Goal: Transaction & Acquisition: Purchase product/service

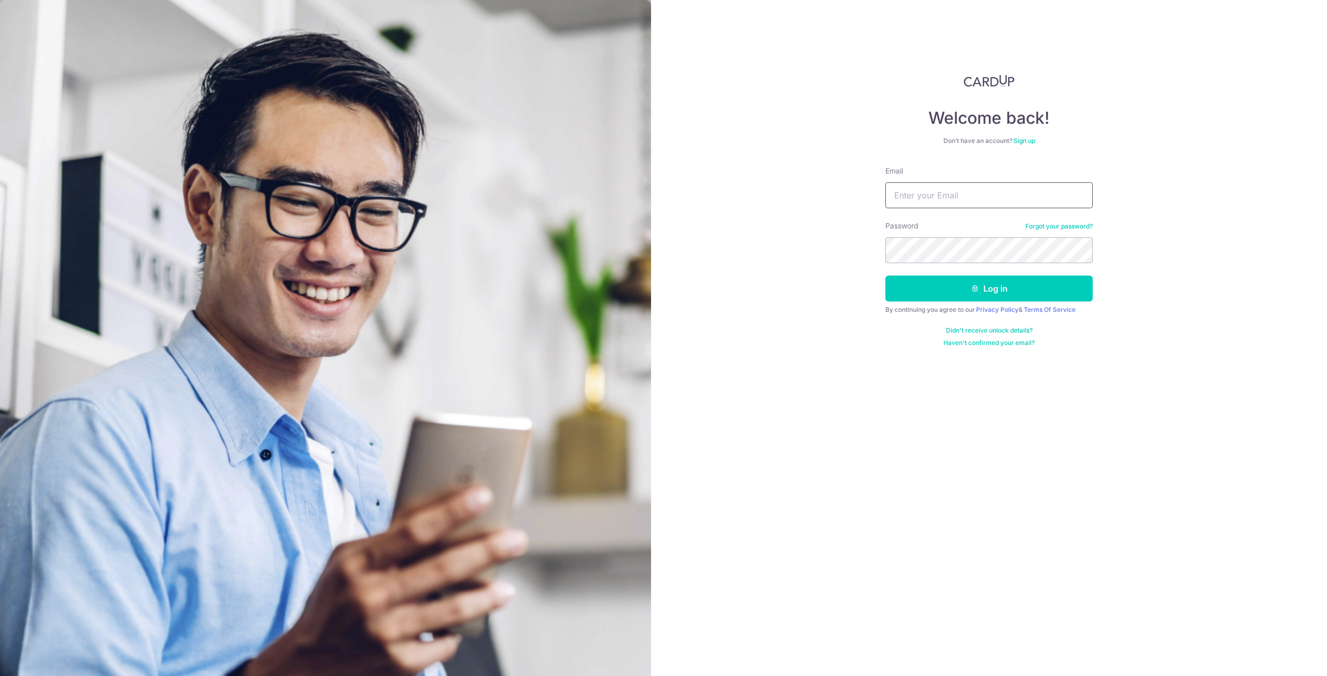
click at [913, 194] on input "Email" at bounding box center [988, 195] width 207 height 26
click at [807, 219] on div "Welcome back! Don’t have an account? Sign up Email Password Forgot your passwor…" at bounding box center [989, 338] width 676 height 676
click at [956, 182] on div "Email" at bounding box center [988, 187] width 207 height 42
drag, startPoint x: 956, startPoint y: 199, endPoint x: 959, endPoint y: 206, distance: 7.4
click at [956, 199] on input "Email" at bounding box center [988, 195] width 207 height 26
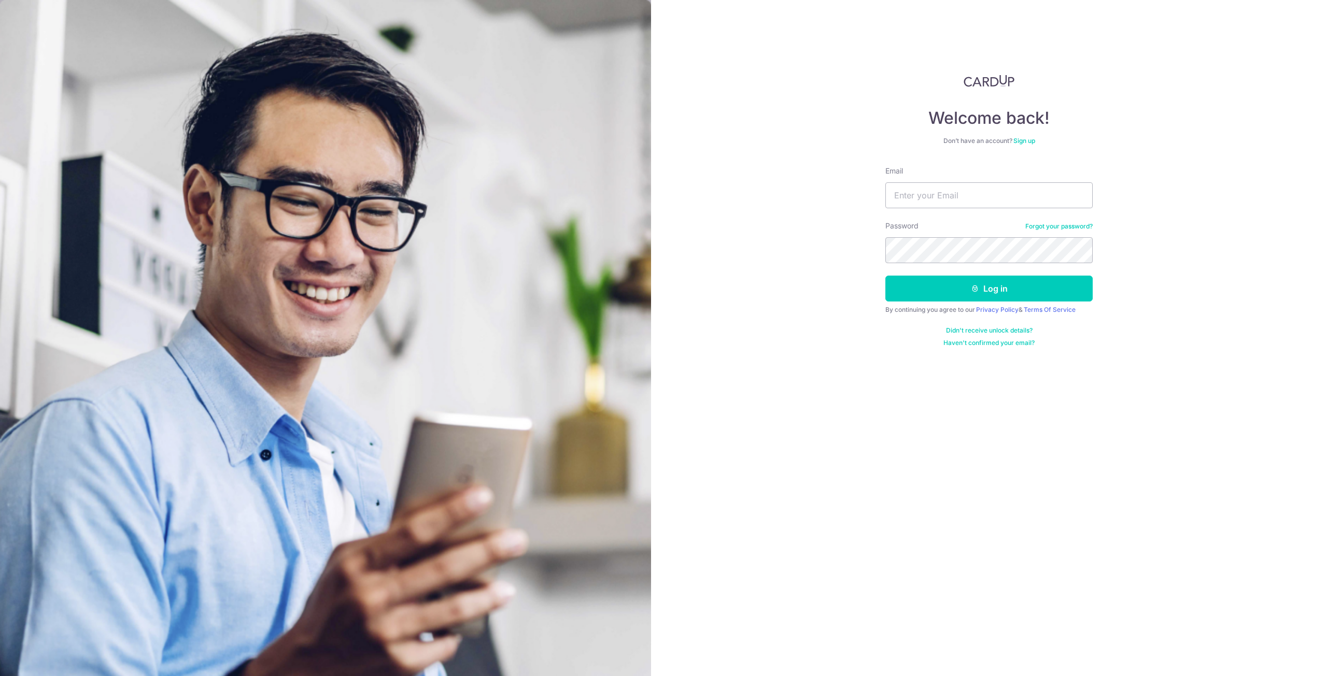
click at [826, 287] on div "Welcome back! Don’t have an account? Sign up Email Password Forgot your passwor…" at bounding box center [989, 338] width 676 height 676
click at [962, 186] on input "Email" at bounding box center [988, 195] width 207 height 26
type input "roystonong.kh@gmail.com"
click at [885, 276] on button "Log in" at bounding box center [988, 289] width 207 height 26
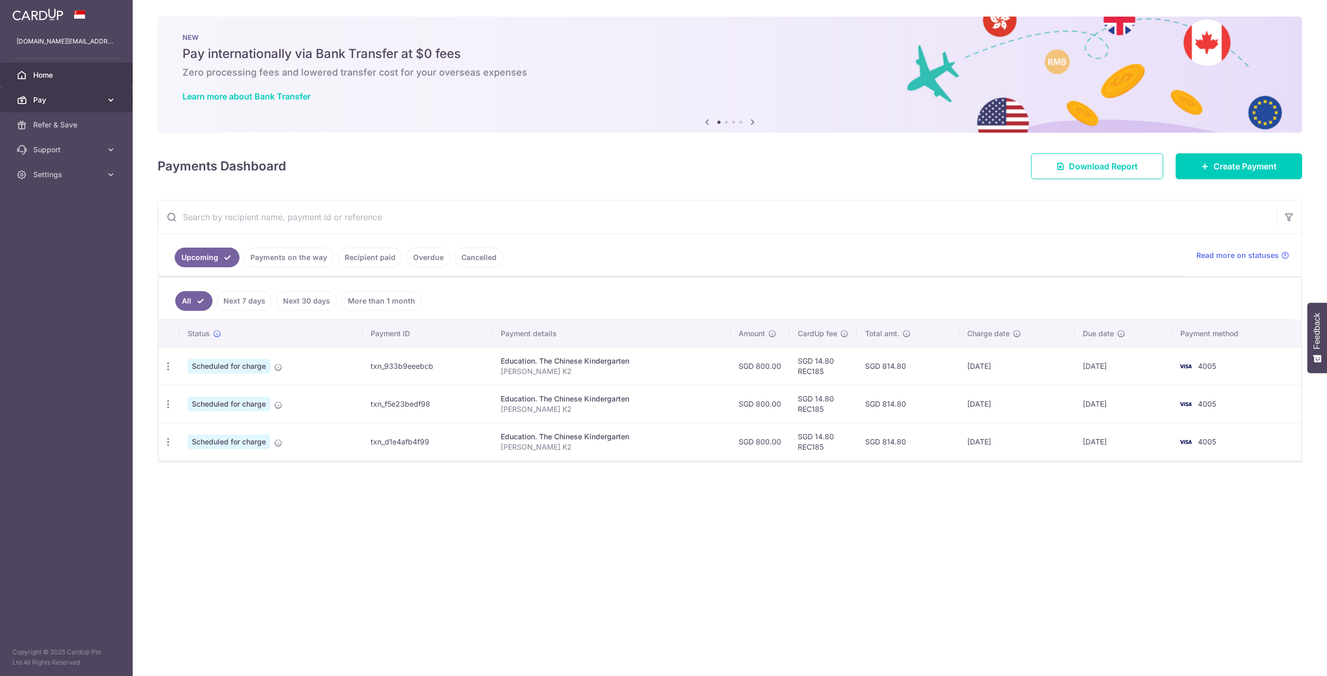
click at [68, 101] on span "Pay" at bounding box center [67, 100] width 68 height 10
click at [54, 123] on span "Payments" at bounding box center [67, 125] width 68 height 10
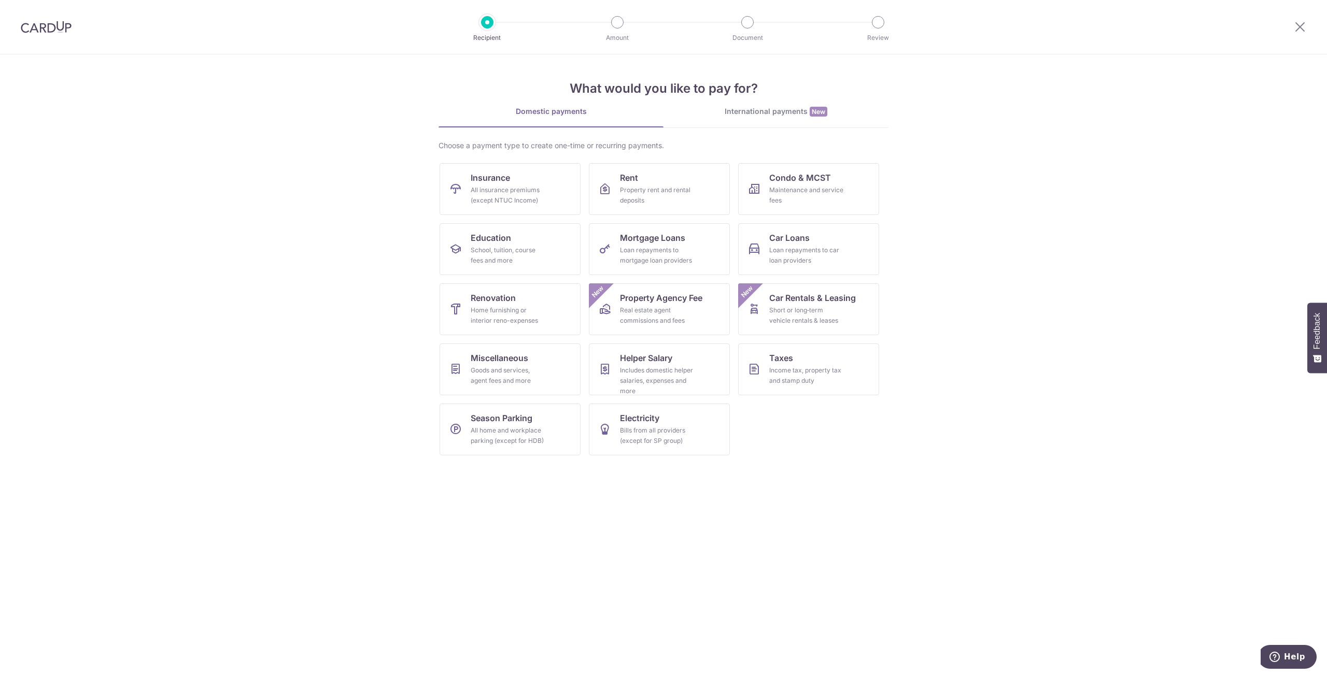
click at [76, 265] on section "What would you like to pay for? Domestic payments International payments New Ch…" at bounding box center [663, 365] width 1327 height 622
click at [630, 373] on div "Includes domestic helper salaries, expenses and more" at bounding box center [657, 380] width 75 height 31
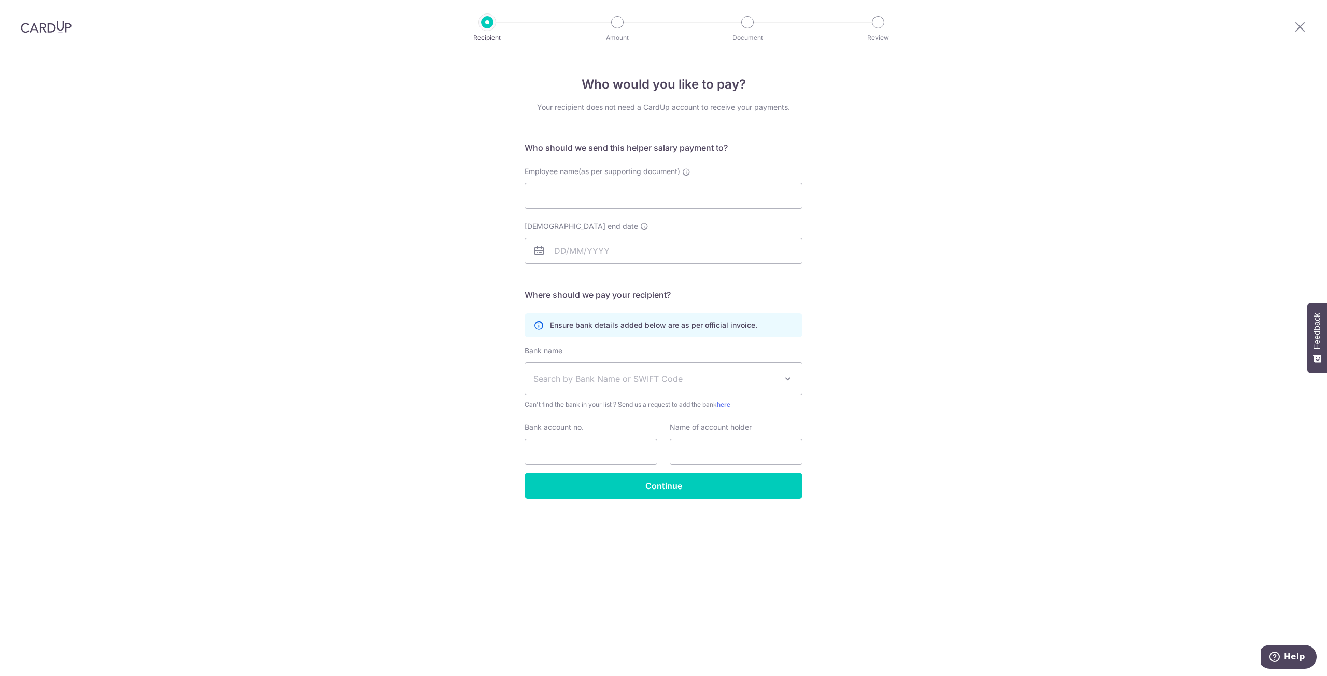
click at [277, 246] on div "Who would you like to pay? Your recipient does not need a CardUp account to rec…" at bounding box center [663, 365] width 1327 height 622
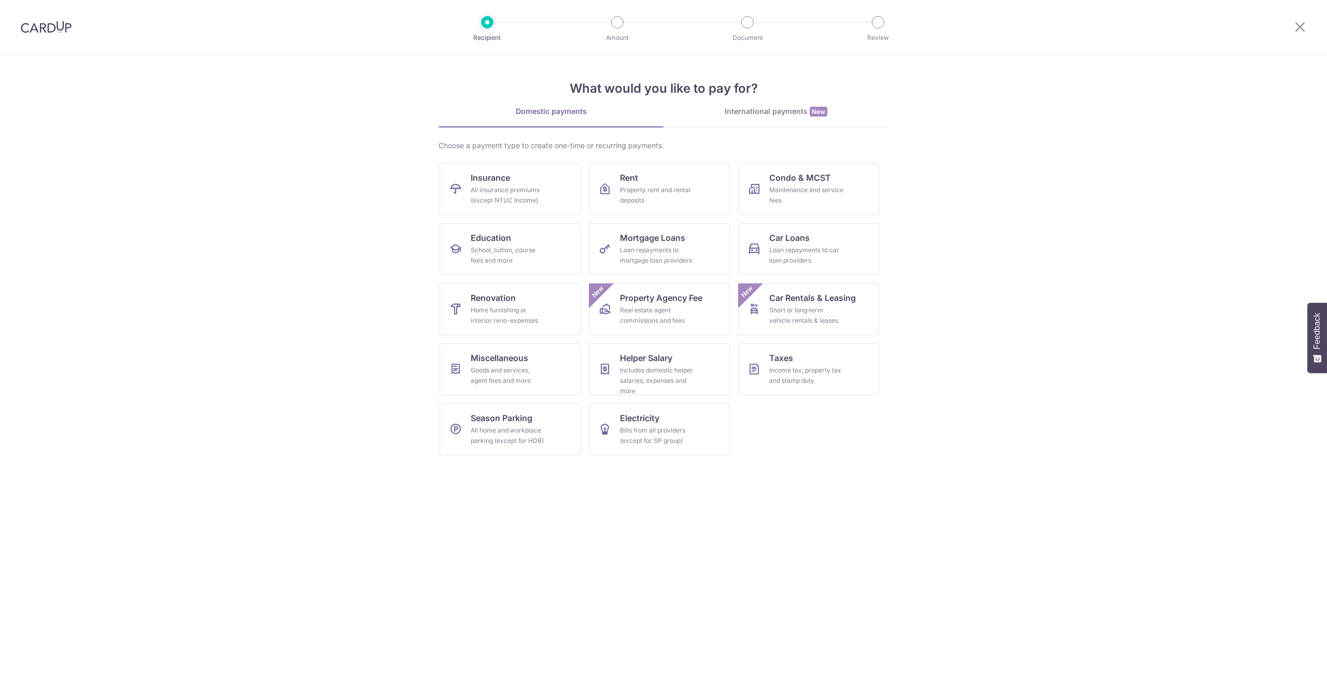
drag, startPoint x: 0, startPoint y: 0, endPoint x: 306, endPoint y: 330, distance: 450.3
click at [306, 330] on section "What would you like to pay for? Domestic payments International payments New Ch…" at bounding box center [663, 365] width 1327 height 622
click at [508, 378] on div "Goods and services, agent fees and more" at bounding box center [508, 375] width 75 height 21
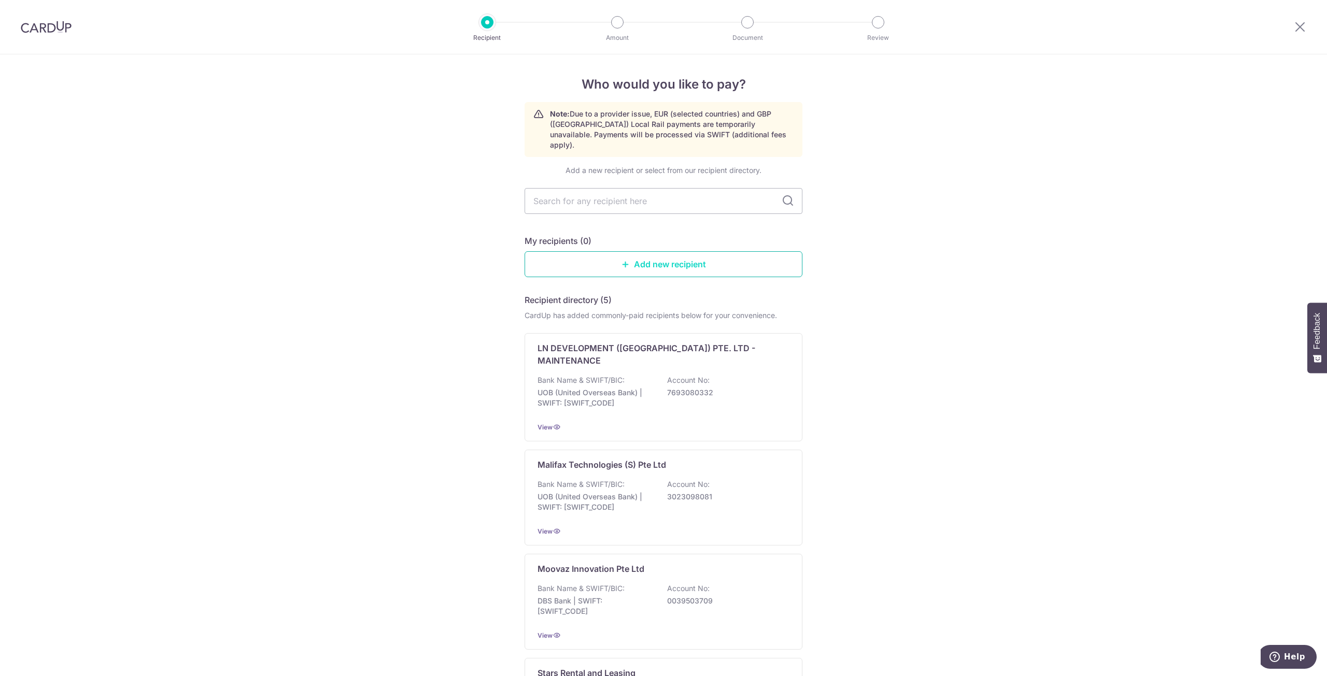
click at [603, 254] on link "Add new recipient" at bounding box center [663, 264] width 278 height 26
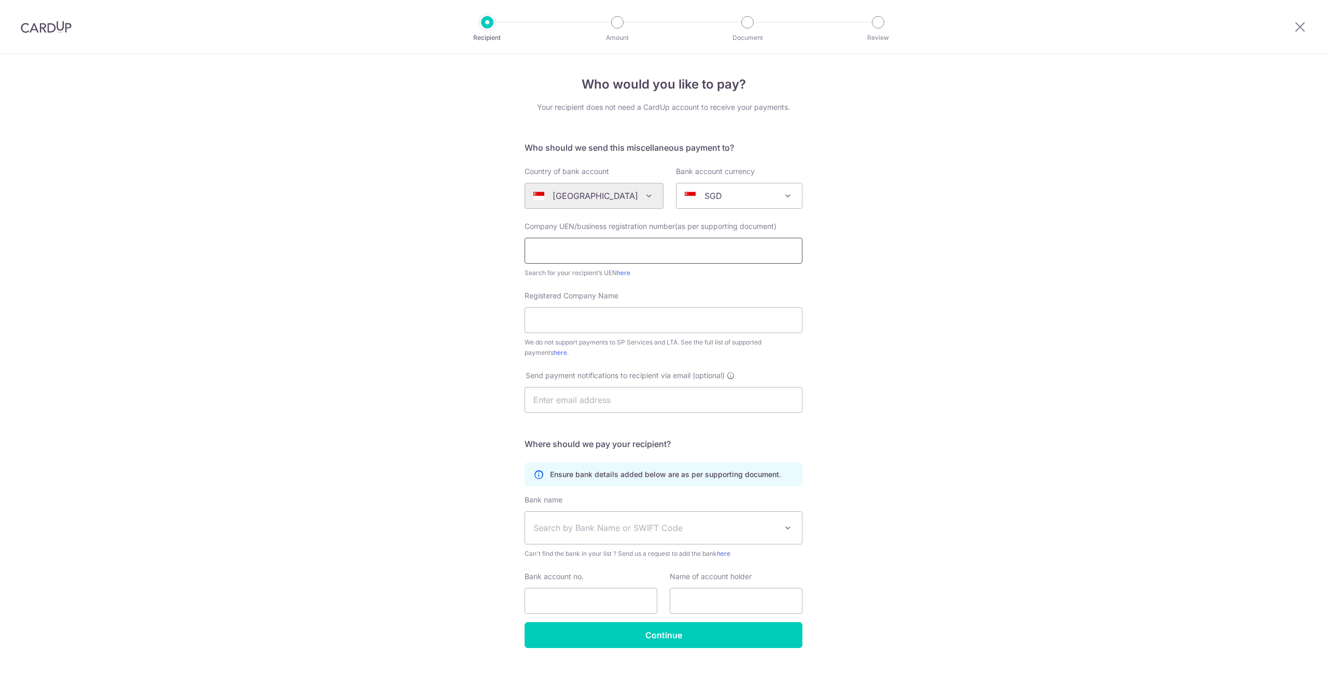
click at [603, 255] on input "text" at bounding box center [663, 251] width 278 height 26
click at [385, 252] on div "Who would you like to pay? Your recipient does not need a CardUp account to rec…" at bounding box center [663, 375] width 1327 height 643
click at [384, 251] on div "Who would you like to pay? Your recipient does not need a CardUp account to rec…" at bounding box center [663, 375] width 1327 height 643
click at [352, 294] on div "Who would you like to pay? Your recipient does not need a CardUp account to rec…" at bounding box center [663, 375] width 1327 height 643
click at [336, 385] on div "Who would you like to pay? Your recipient does not need a CardUp account to rec…" at bounding box center [663, 375] width 1327 height 643
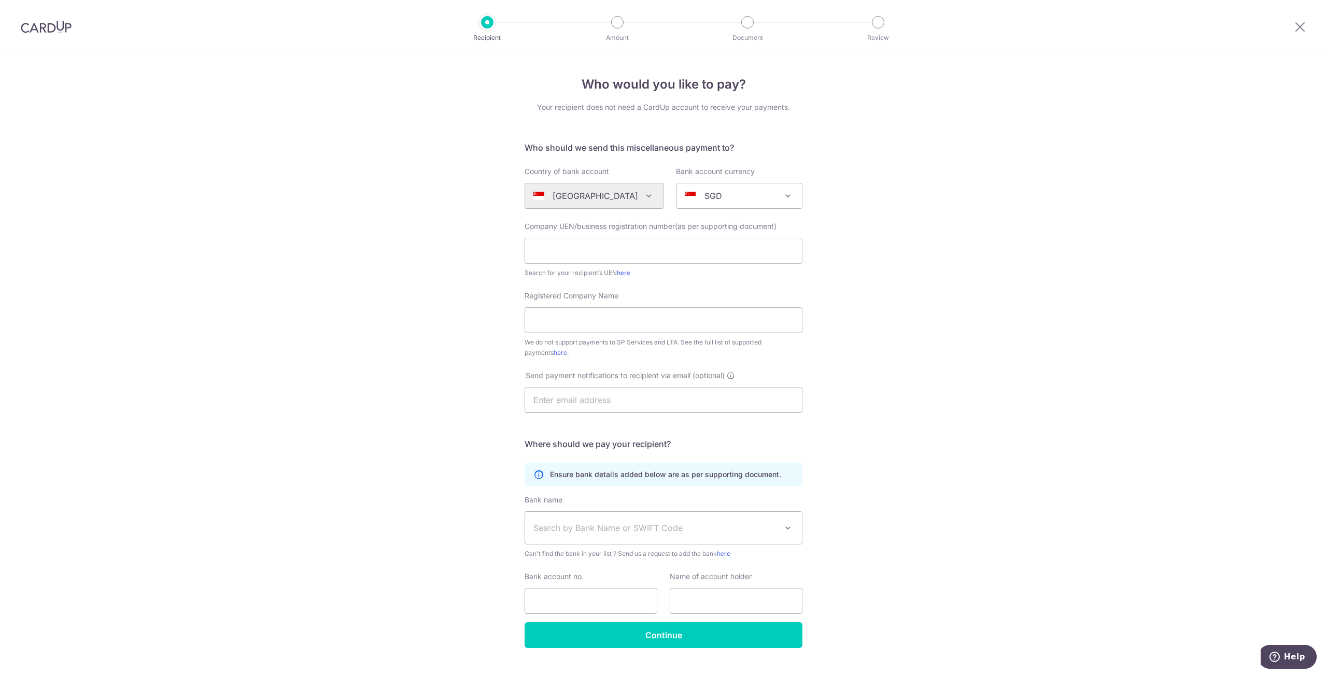
click at [336, 385] on div "Who would you like to pay? Your recipient does not need a CardUp account to rec…" at bounding box center [663, 375] width 1327 height 643
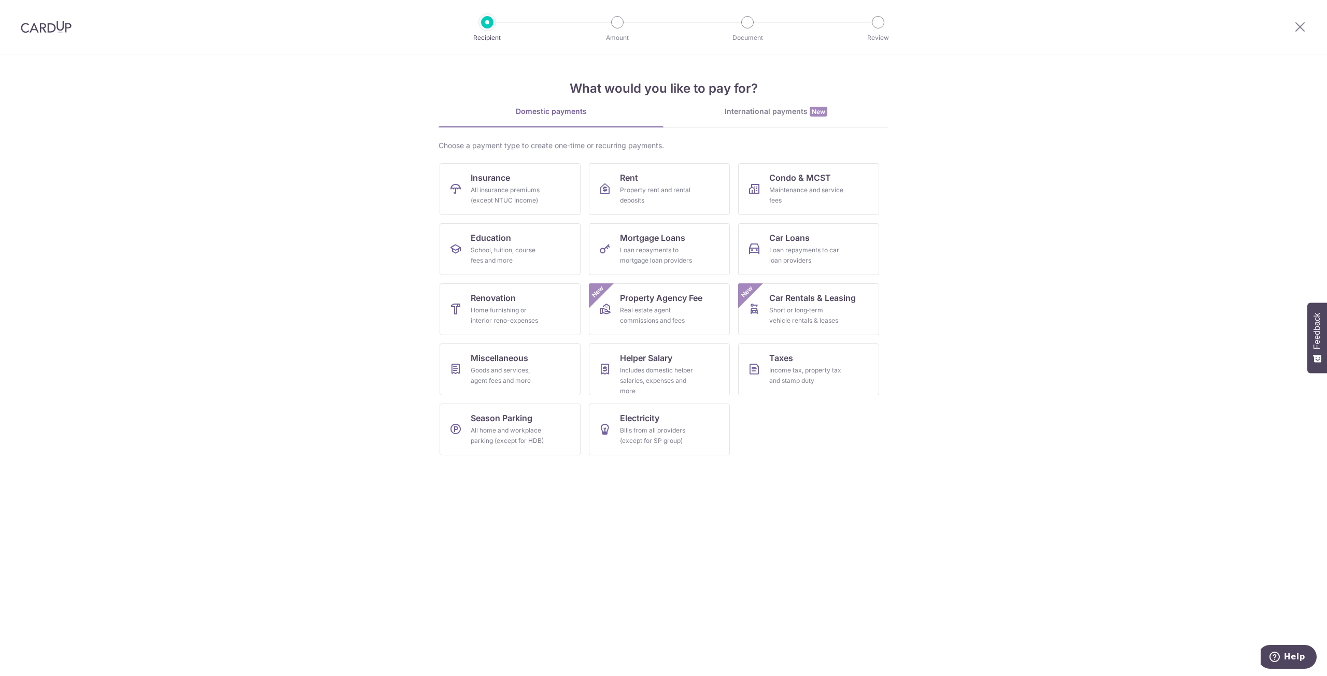
click at [175, 323] on section "What would you like to pay for? Domestic payments International payments New Ch…" at bounding box center [663, 365] width 1327 height 622
drag, startPoint x: 174, startPoint y: 314, endPoint x: 151, endPoint y: 303, distance: 25.3
click at [151, 303] on section "What would you like to pay for? Domestic payments International payments New Ch…" at bounding box center [663, 365] width 1327 height 622
click at [547, 178] on link "Insurance All insurance premiums (except NTUC Income)" at bounding box center [509, 189] width 141 height 52
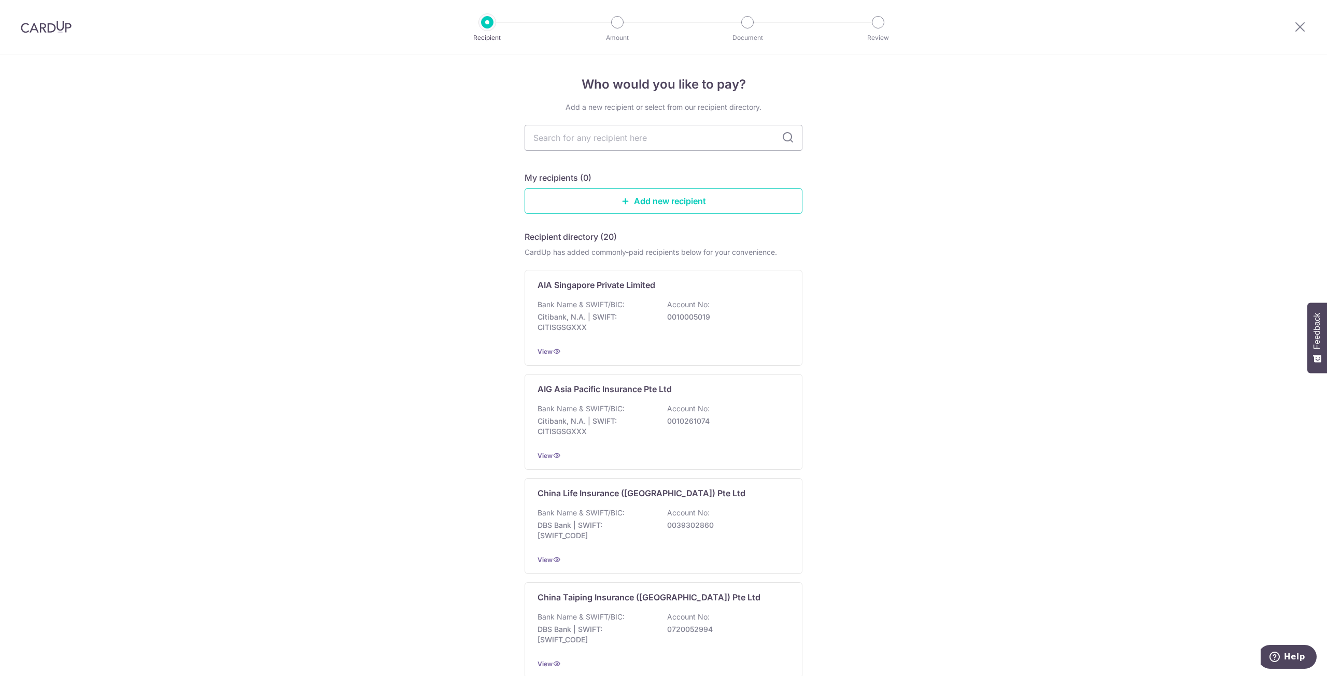
drag, startPoint x: 250, startPoint y: 591, endPoint x: 256, endPoint y: 588, distance: 6.3
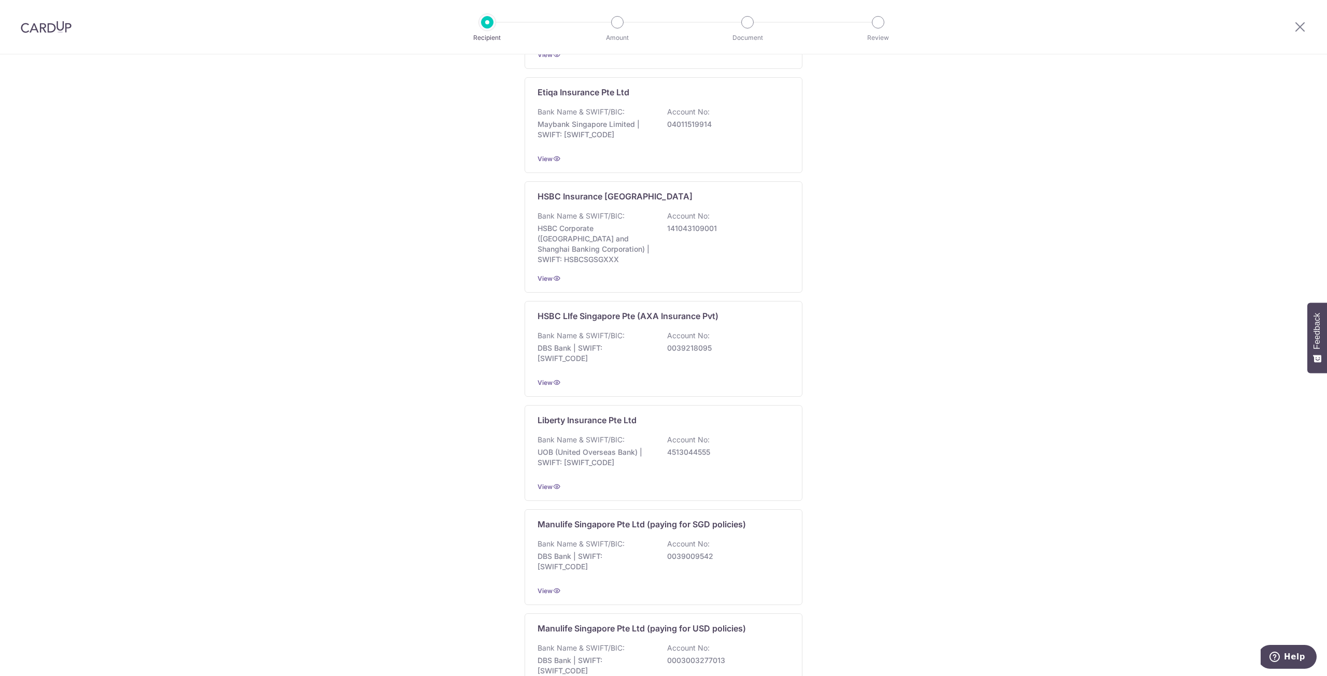
scroll to position [726, 0]
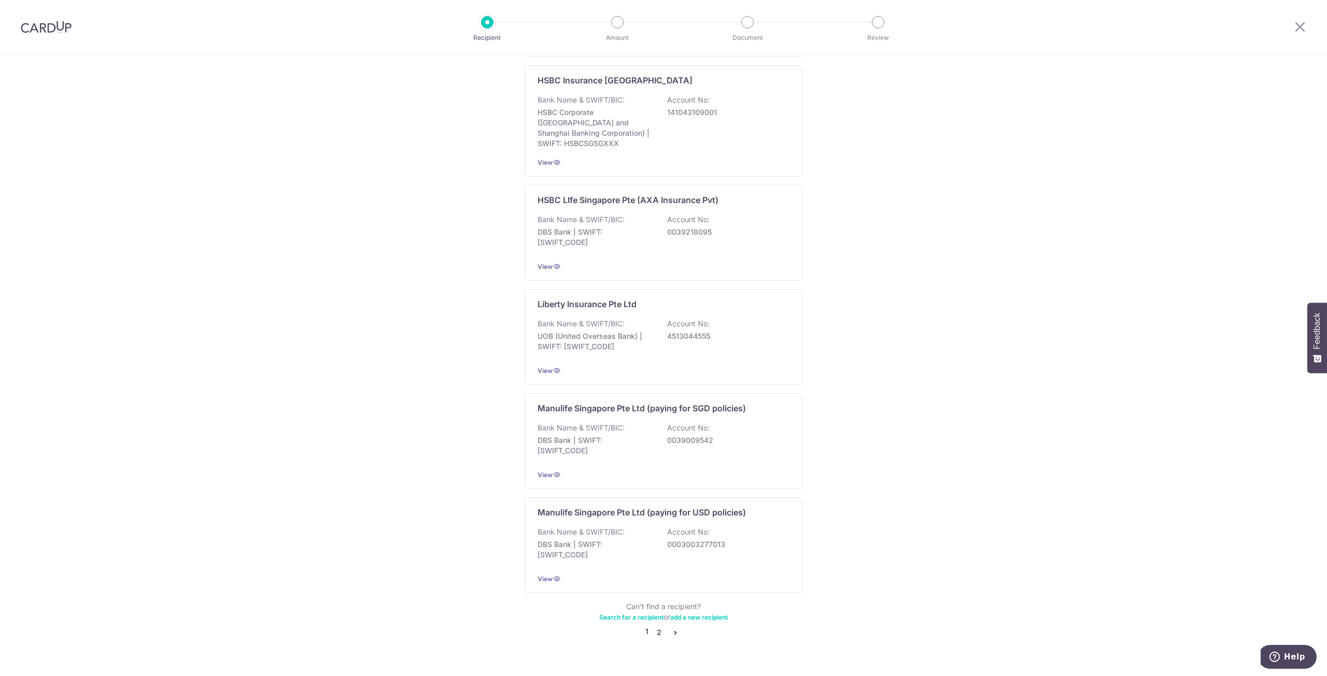
click at [660, 627] on link "2" at bounding box center [659, 633] width 12 height 12
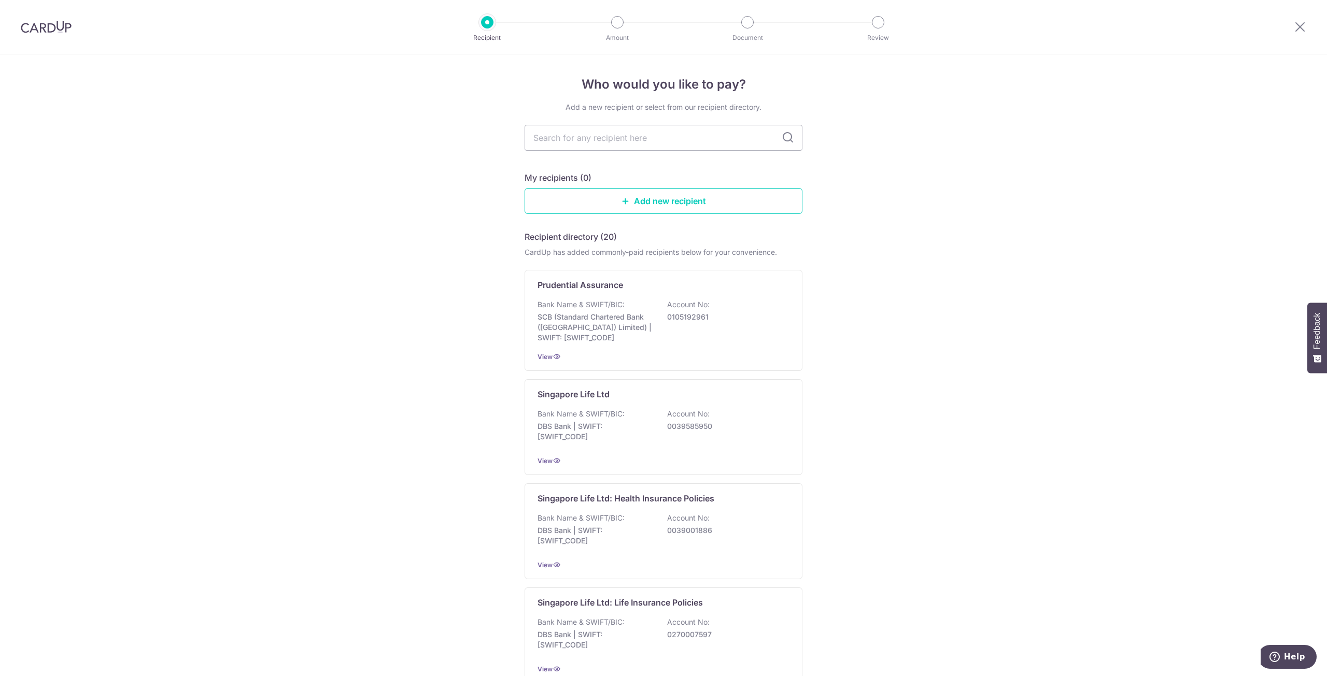
click at [597, 336] on p "SCB (Standard Chartered Bank (Singapore) Limited) | SWIFT: SCBLSG22XXX" at bounding box center [595, 327] width 116 height 31
